Goal: Information Seeking & Learning: Find specific page/section

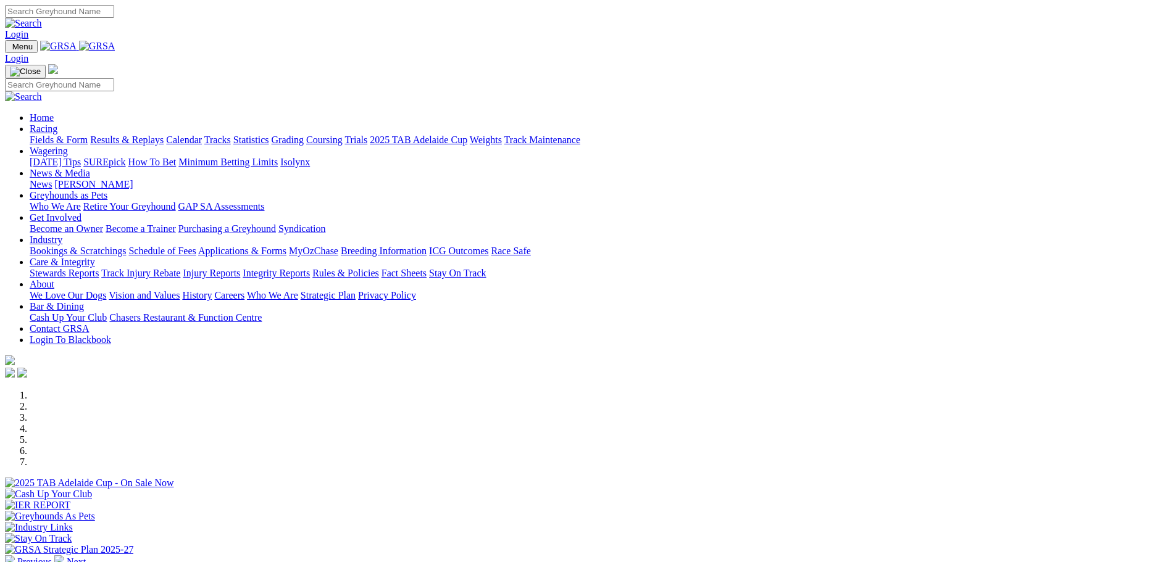
scroll to position [309, 0]
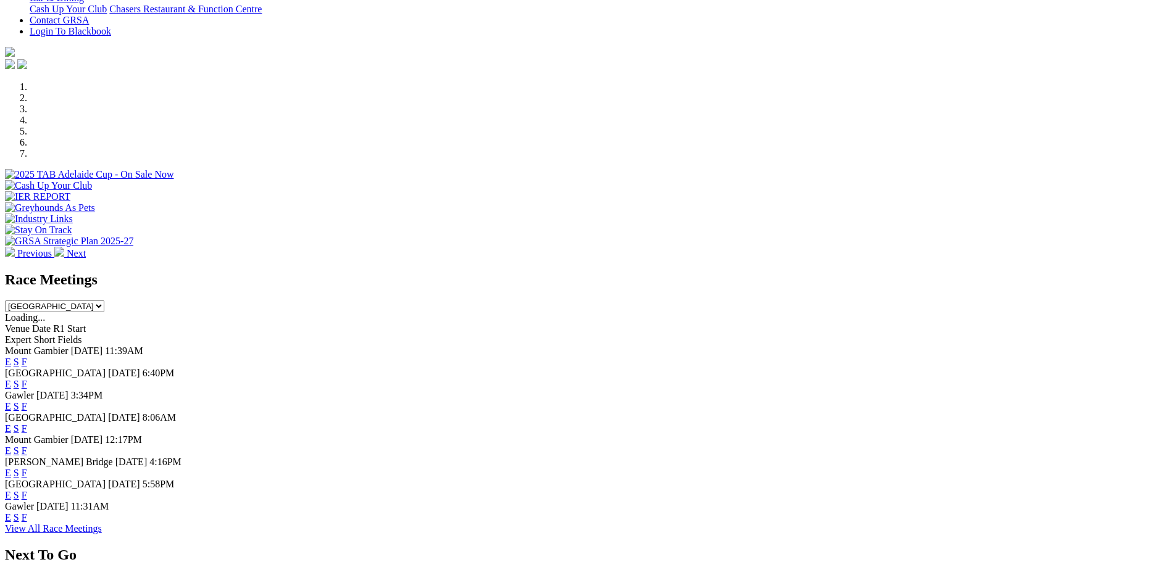
click at [27, 379] on link "F" at bounding box center [25, 384] width 6 height 10
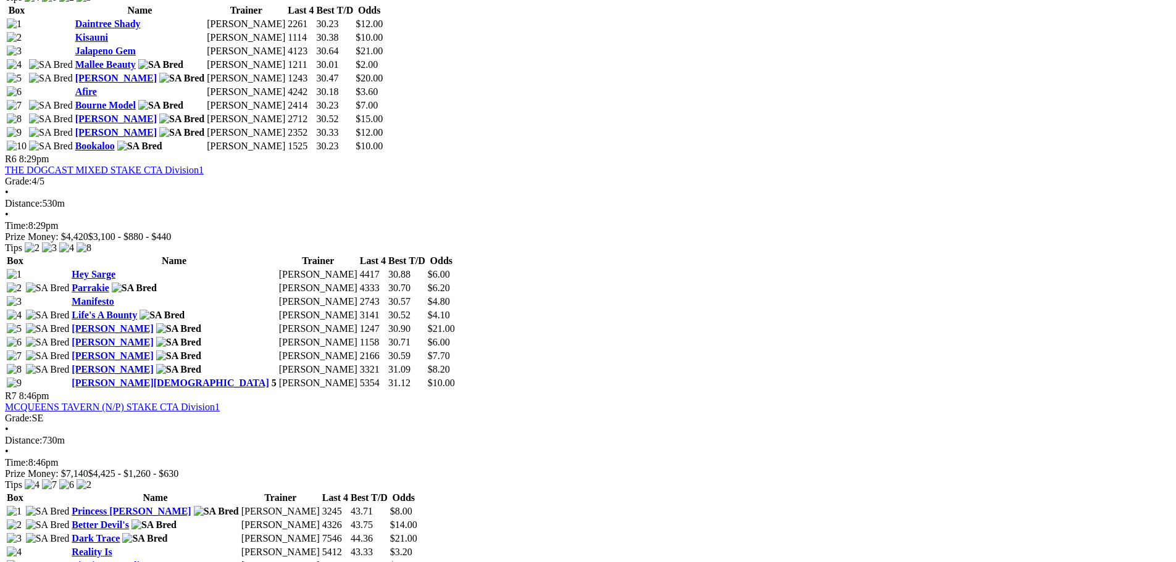
scroll to position [1667, 0]
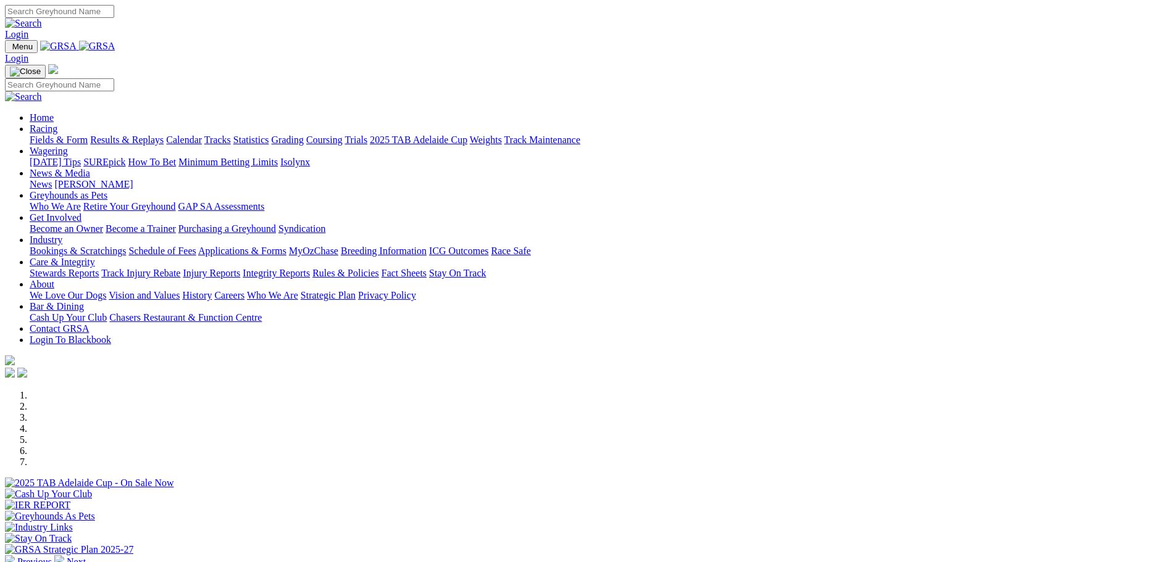
scroll to position [309, 0]
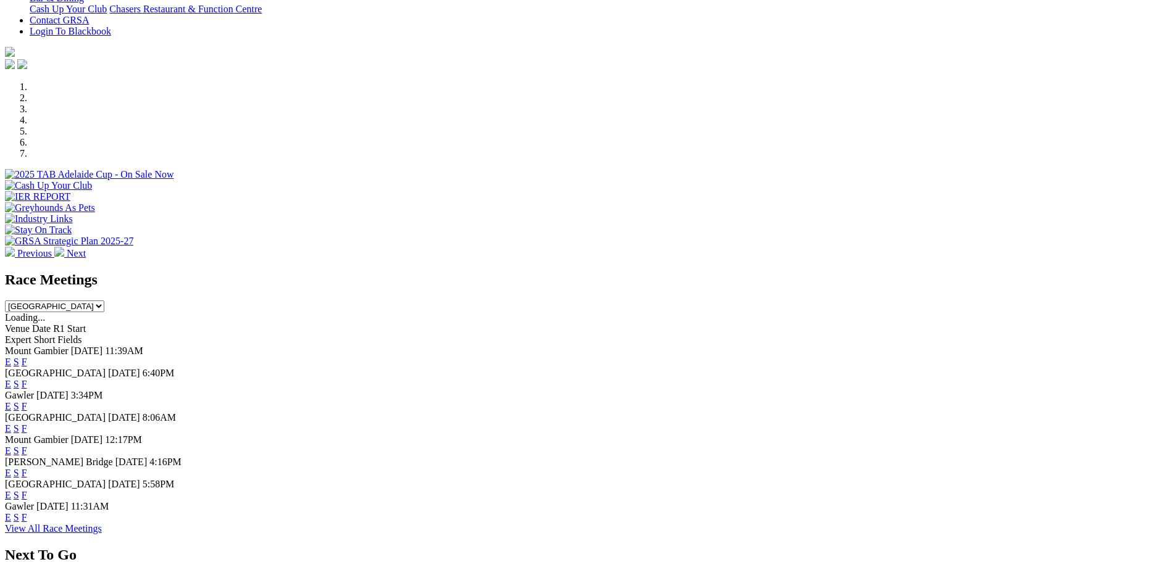
click at [27, 401] on link "F" at bounding box center [25, 406] width 6 height 10
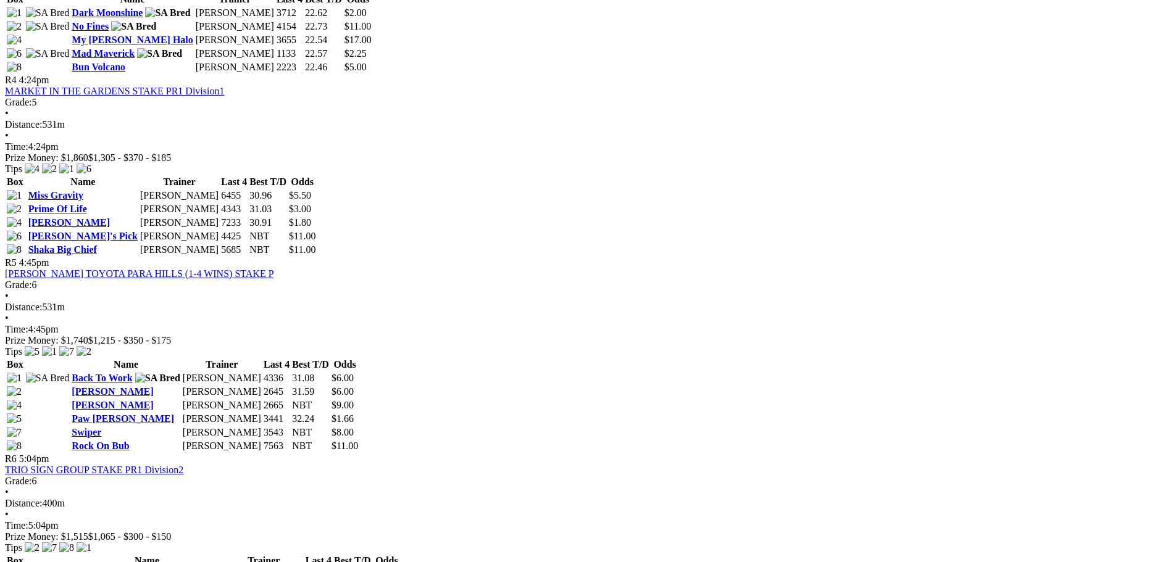
scroll to position [1111, 0]
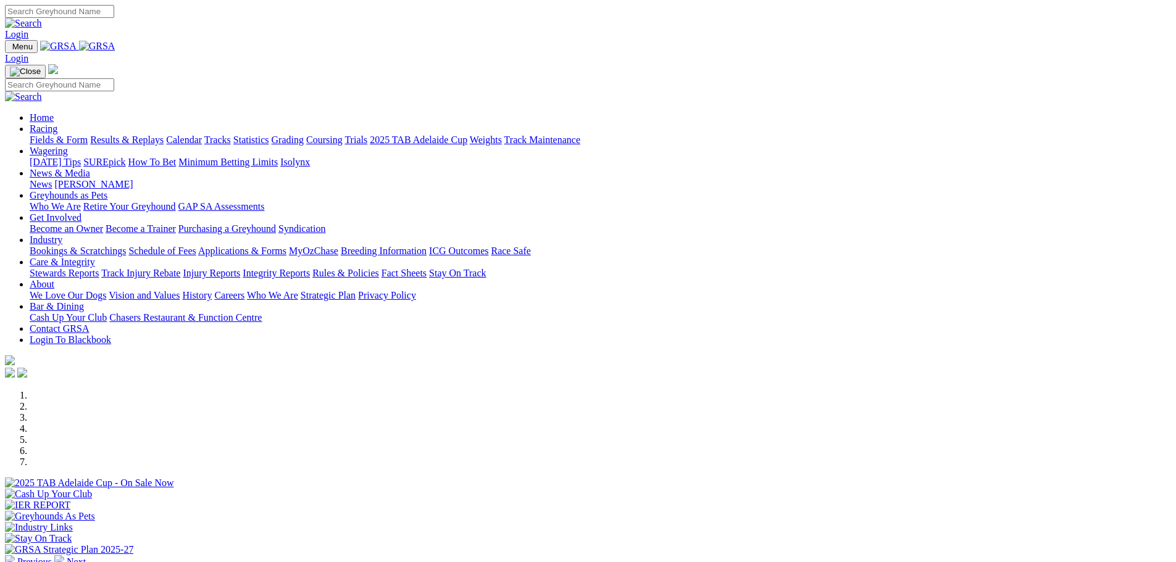
scroll to position [370, 0]
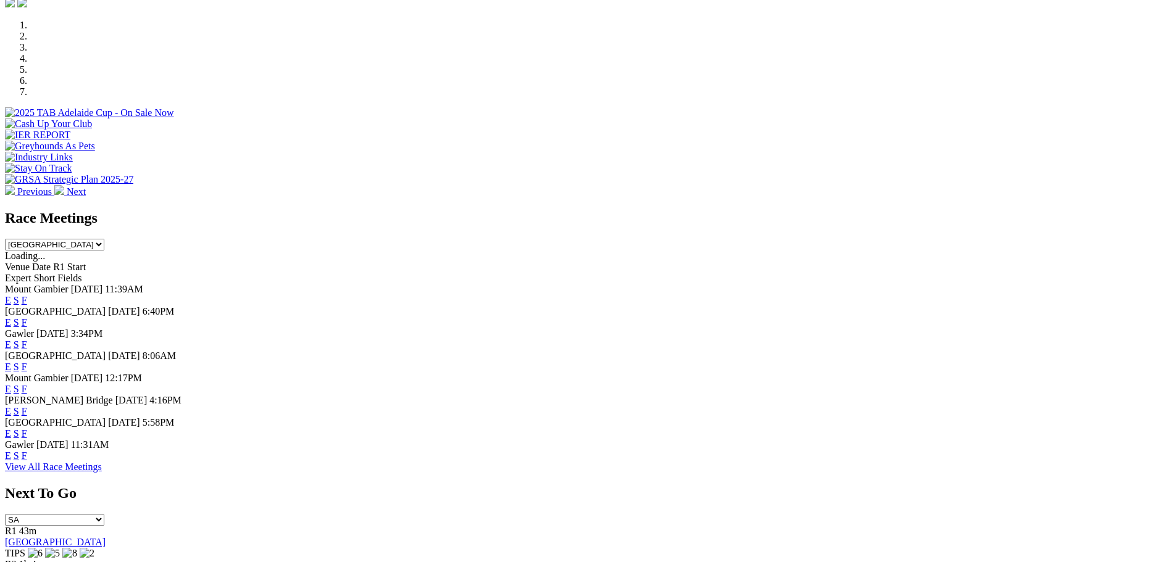
click at [27, 362] on link "F" at bounding box center [25, 367] width 6 height 10
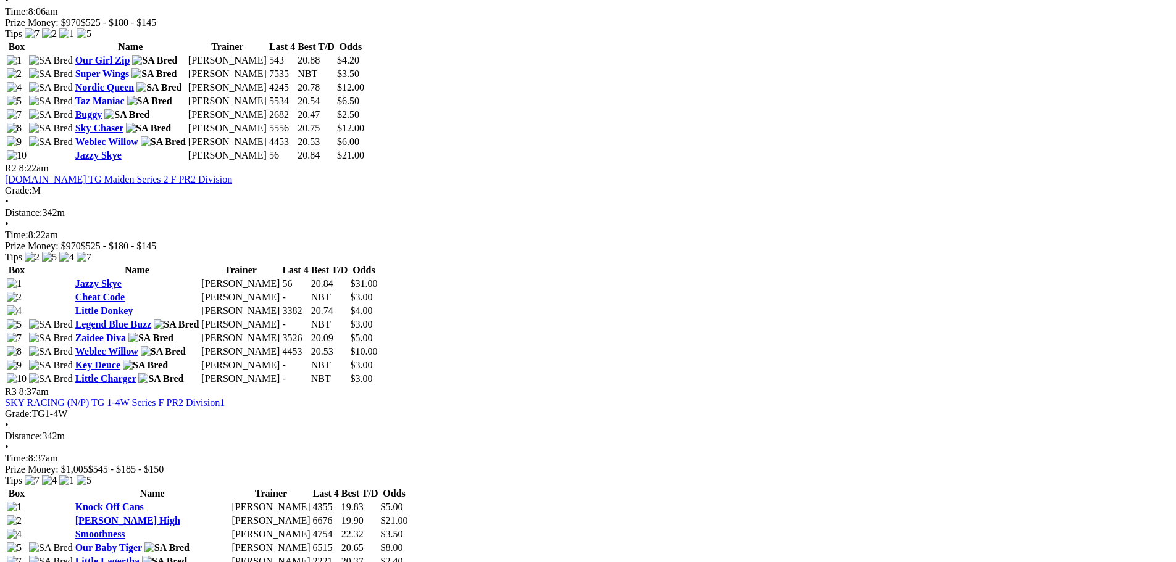
scroll to position [679, 0]
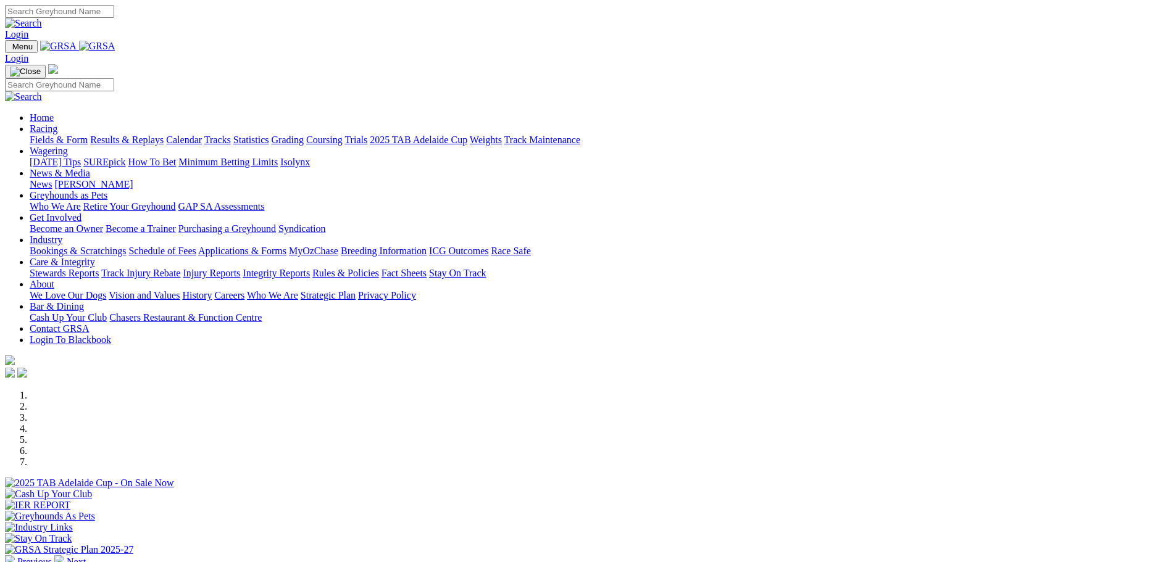
scroll to position [370, 0]
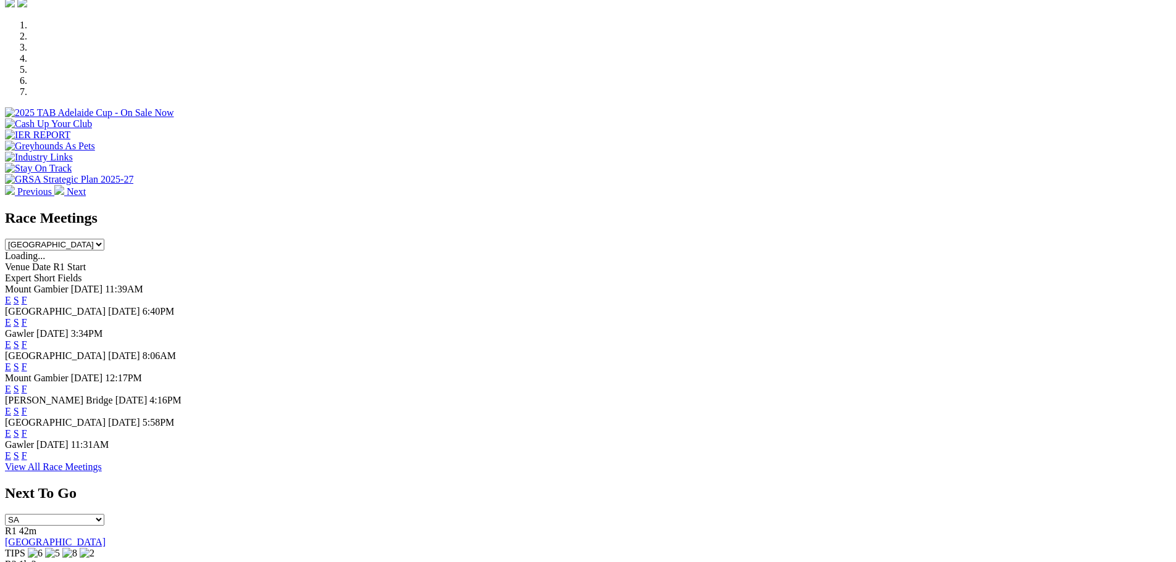
click at [27, 362] on link "F" at bounding box center [25, 367] width 6 height 10
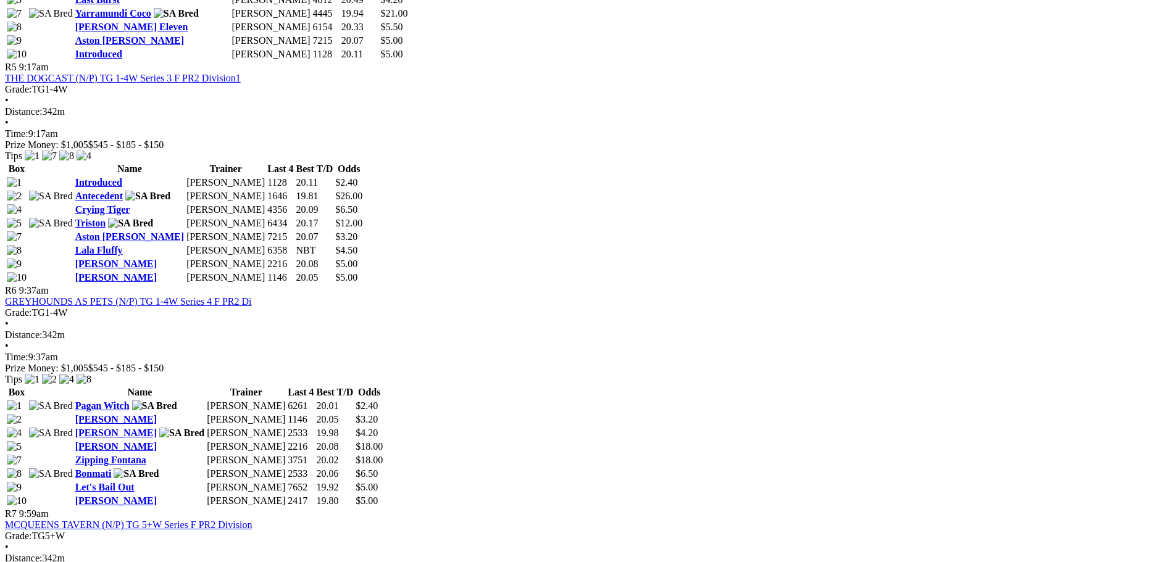
scroll to position [1482, 0]
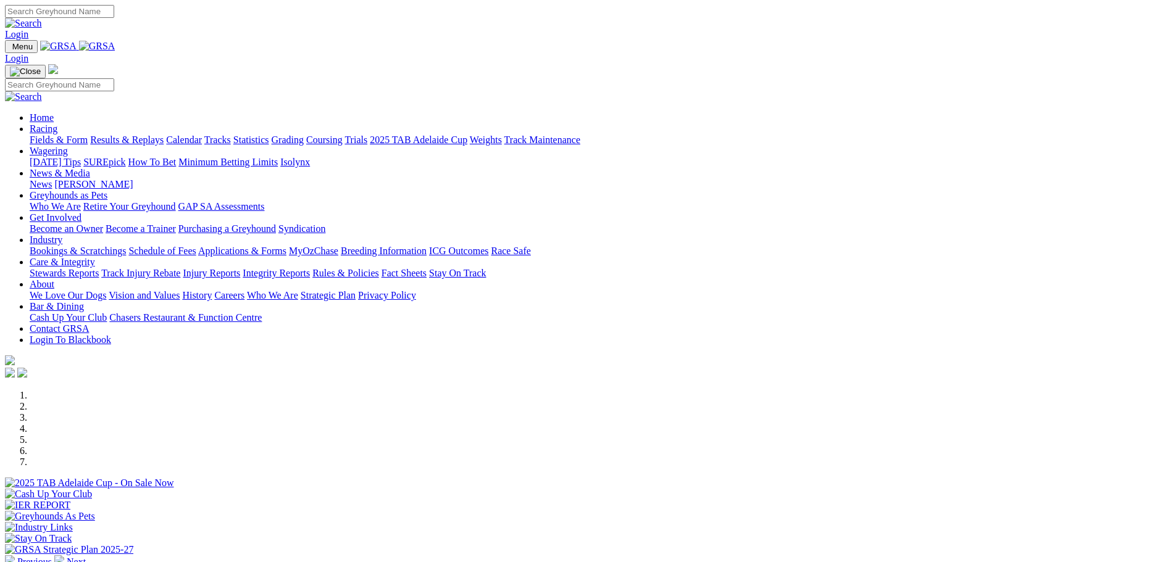
scroll to position [370, 0]
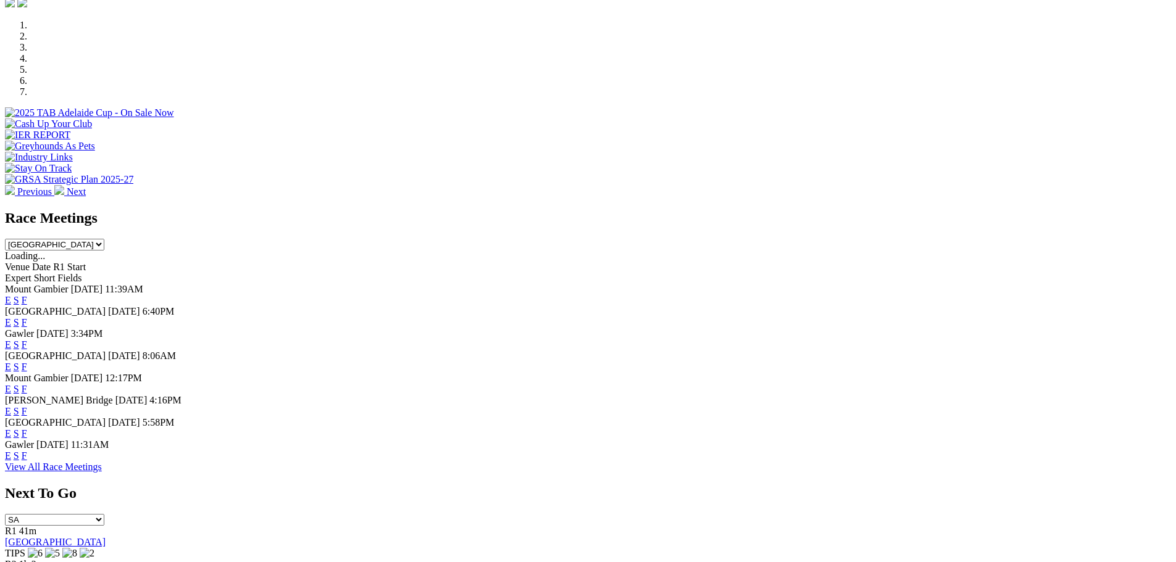
click at [27, 412] on link "F" at bounding box center [25, 411] width 6 height 10
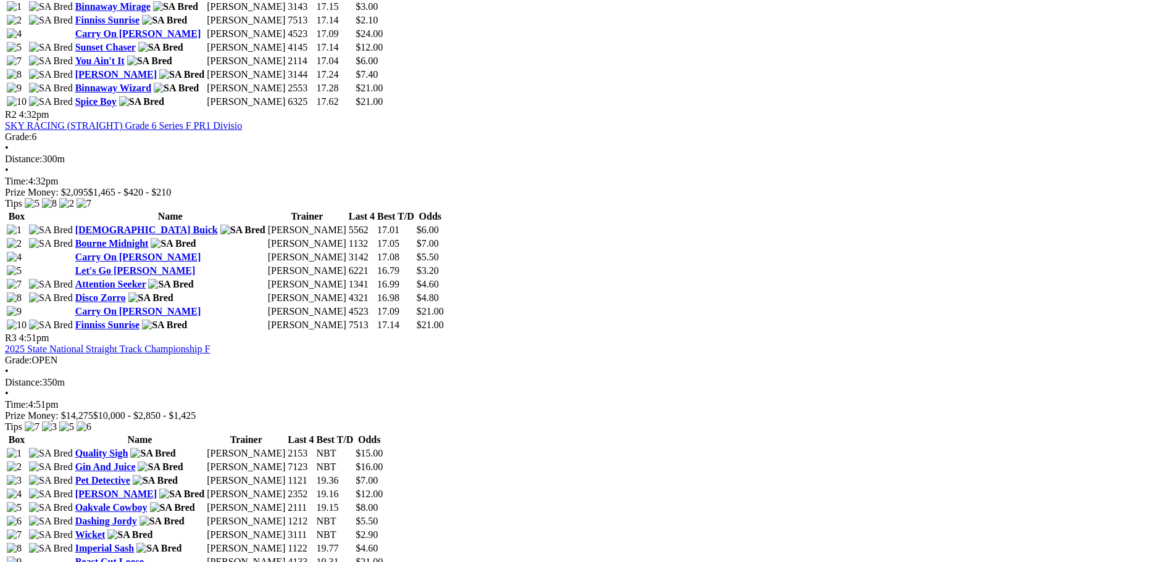
scroll to position [679, 0]
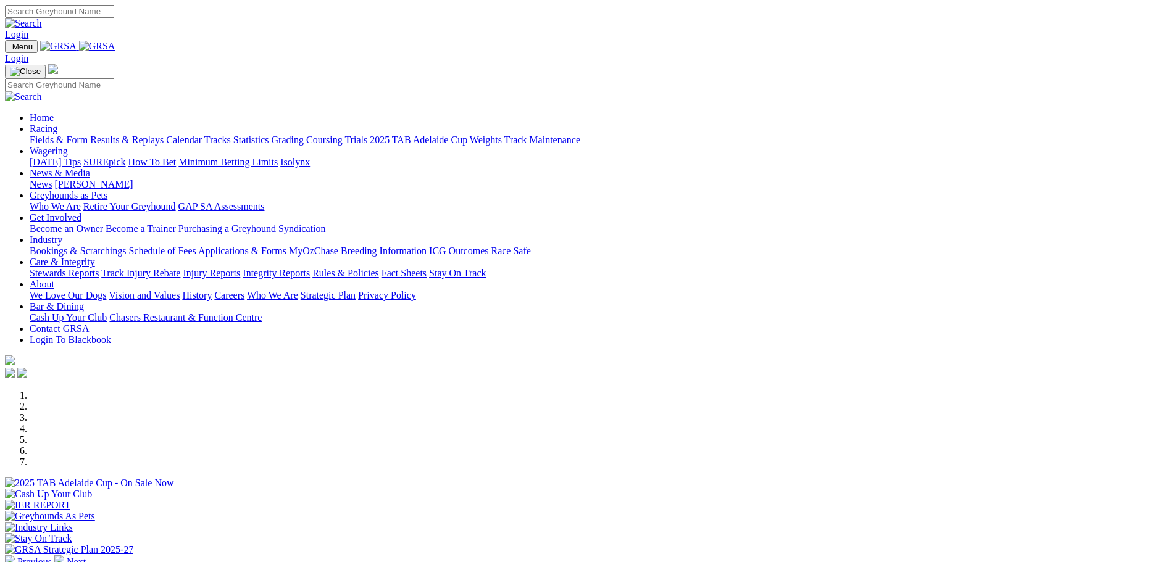
scroll to position [370, 0]
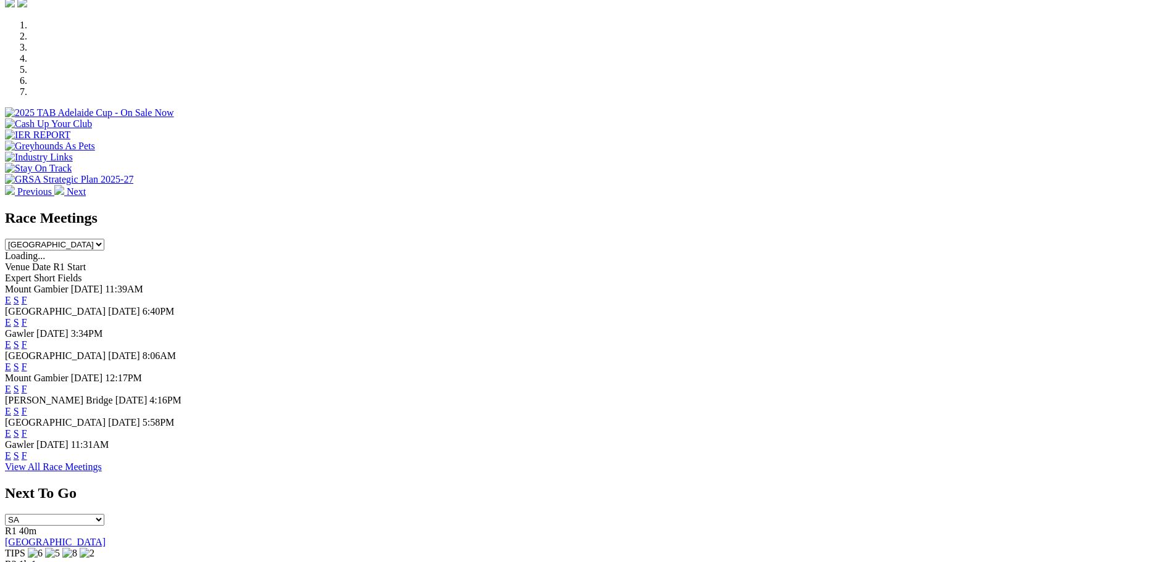
click at [27, 439] on link "F" at bounding box center [25, 433] width 6 height 10
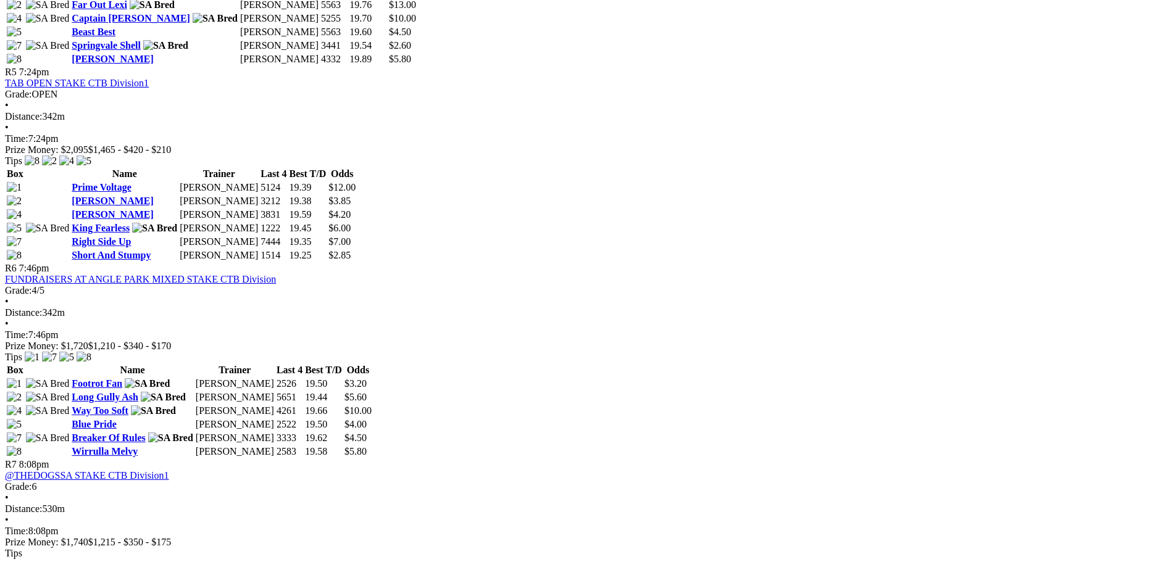
scroll to position [1297, 0]
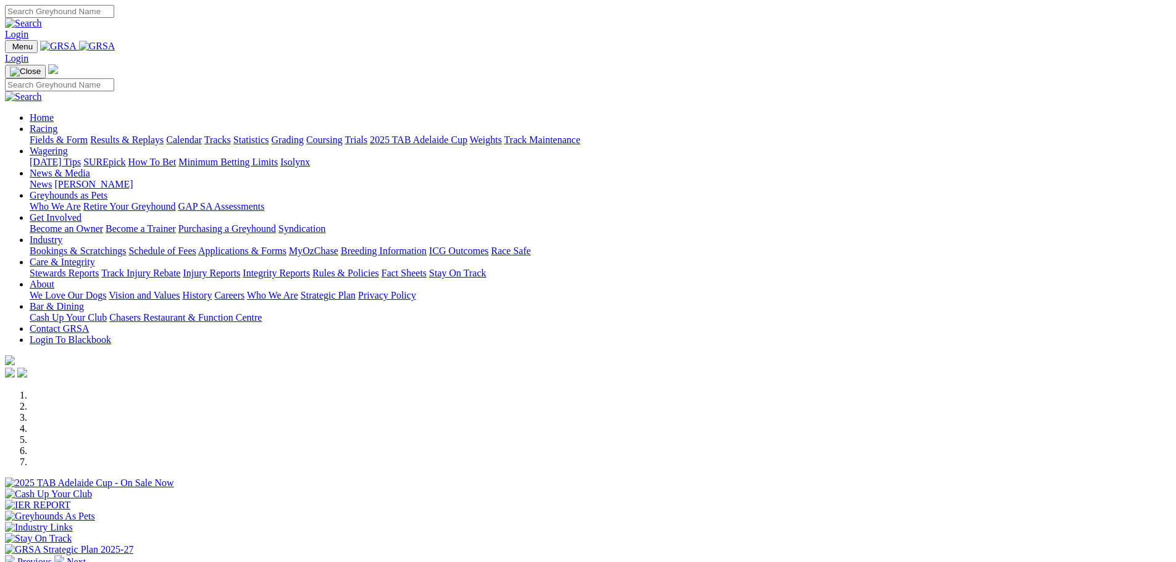
scroll to position [370, 0]
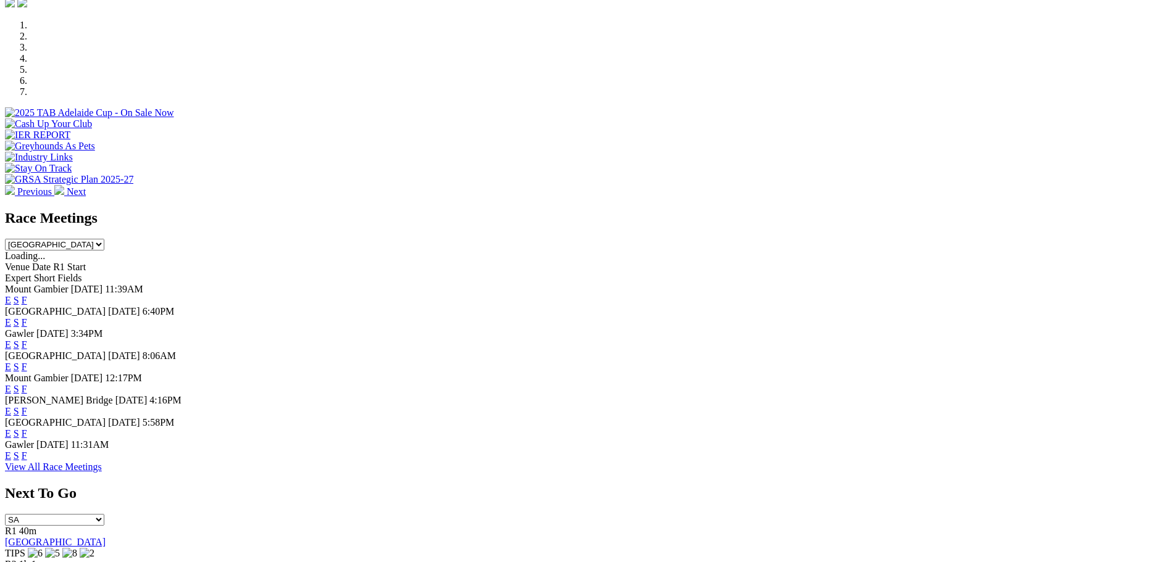
click at [27, 461] on link "F" at bounding box center [25, 456] width 6 height 10
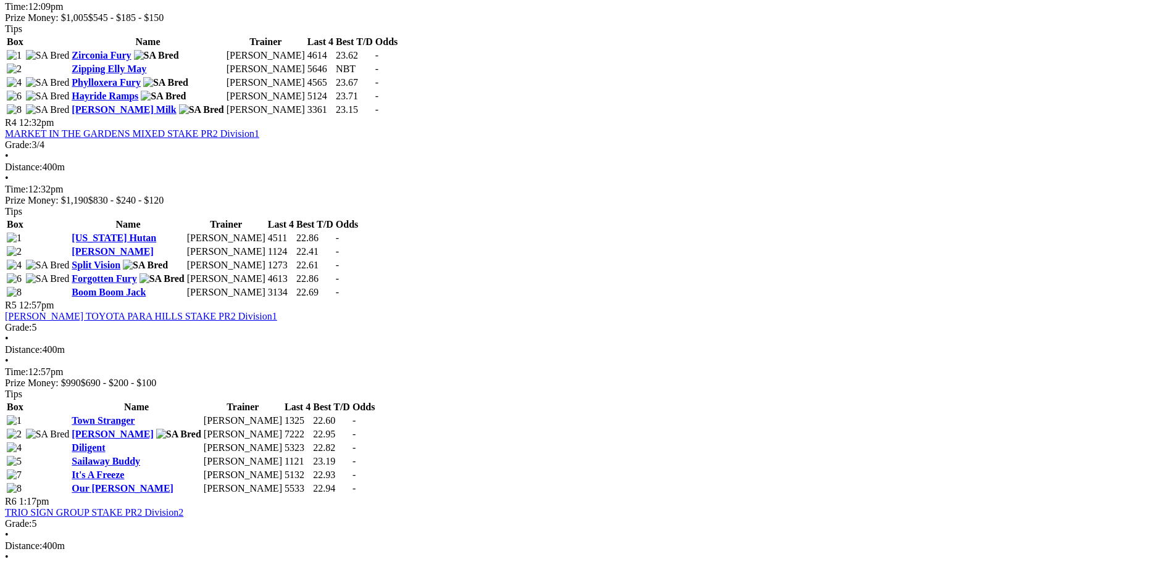
scroll to position [1050, 0]
